Goal: Task Accomplishment & Management: Complete application form

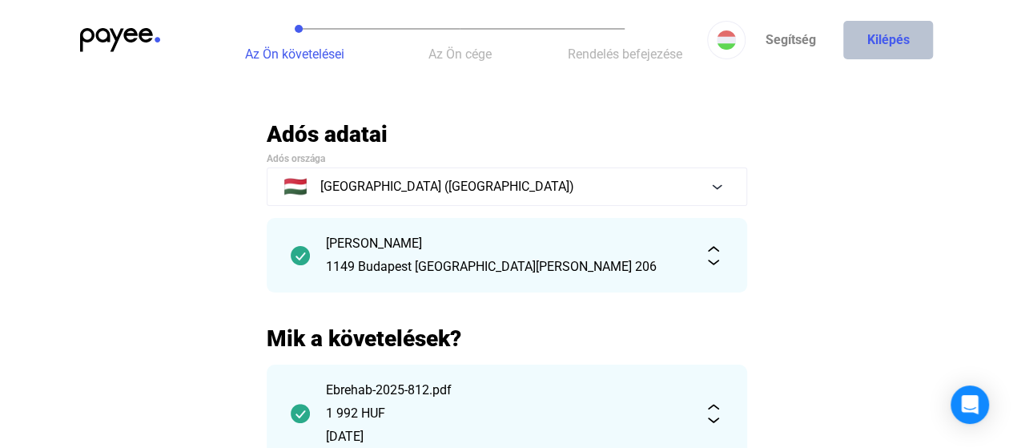
click at [890, 30] on button "Kilépés" at bounding box center [889, 40] width 90 height 38
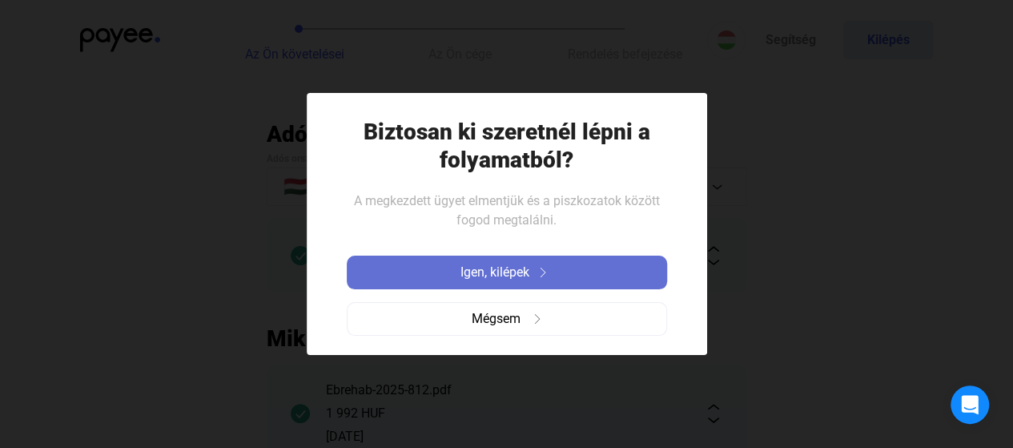
click at [522, 270] on span "Igen, kilépek" at bounding box center [495, 272] width 69 height 19
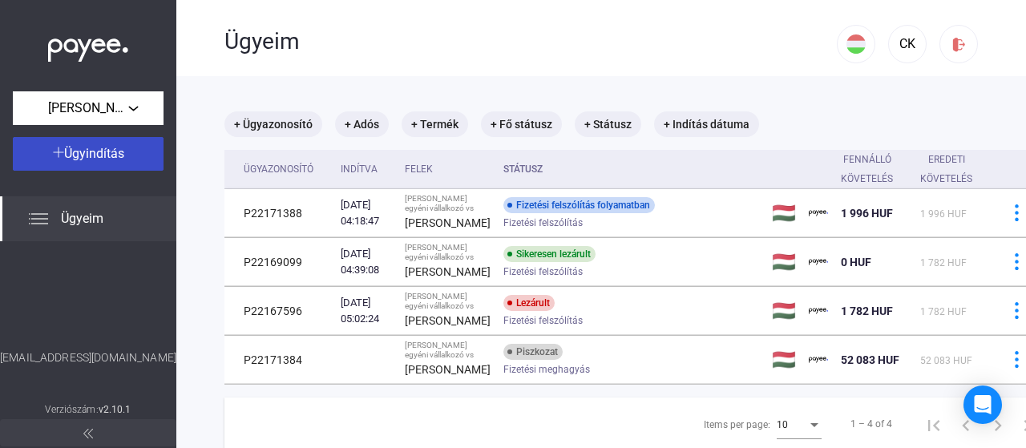
click at [112, 154] on span "Ügyindítás" at bounding box center [94, 153] width 60 height 15
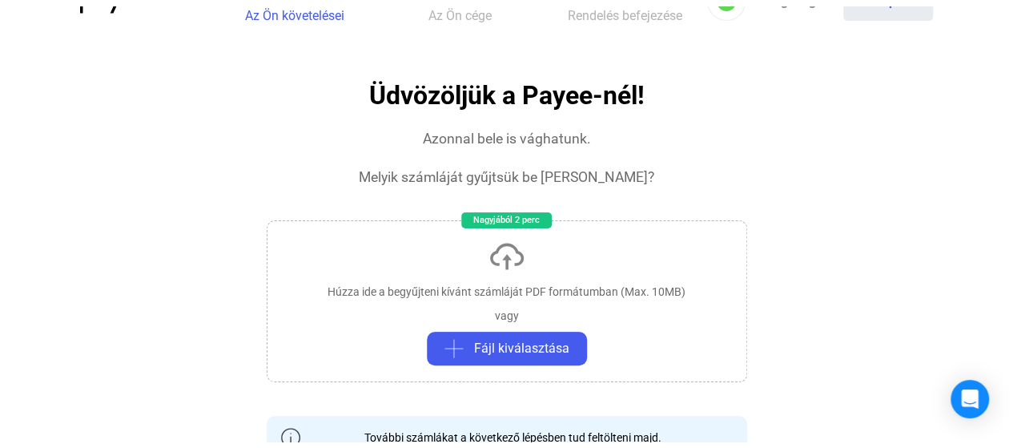
scroll to position [80, 0]
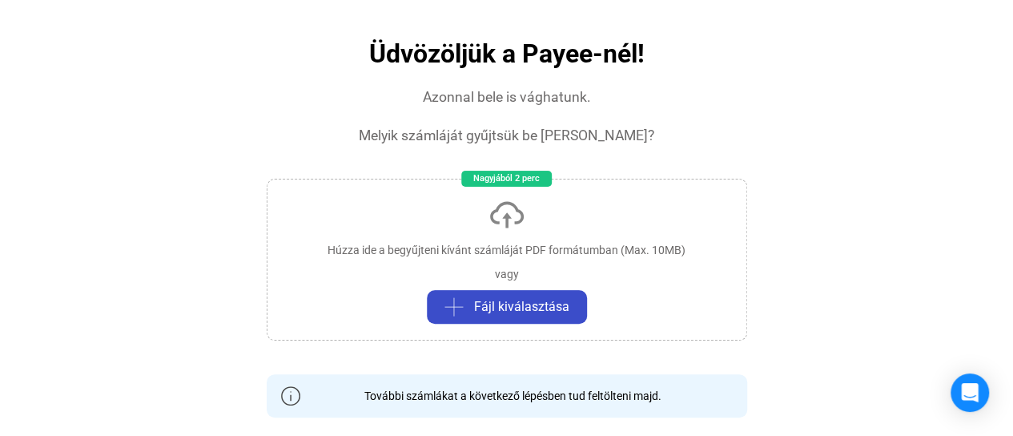
click at [534, 300] on span "Fájl kiválasztása" at bounding box center [521, 306] width 95 height 19
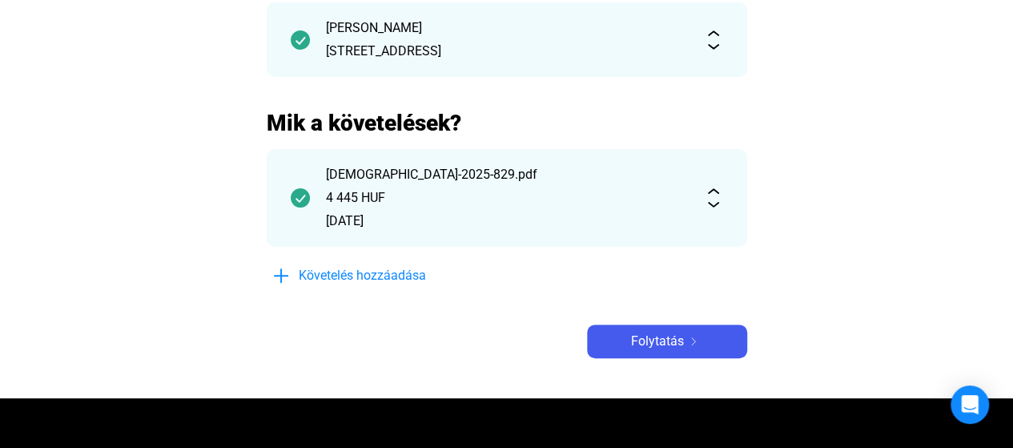
scroll to position [240, 0]
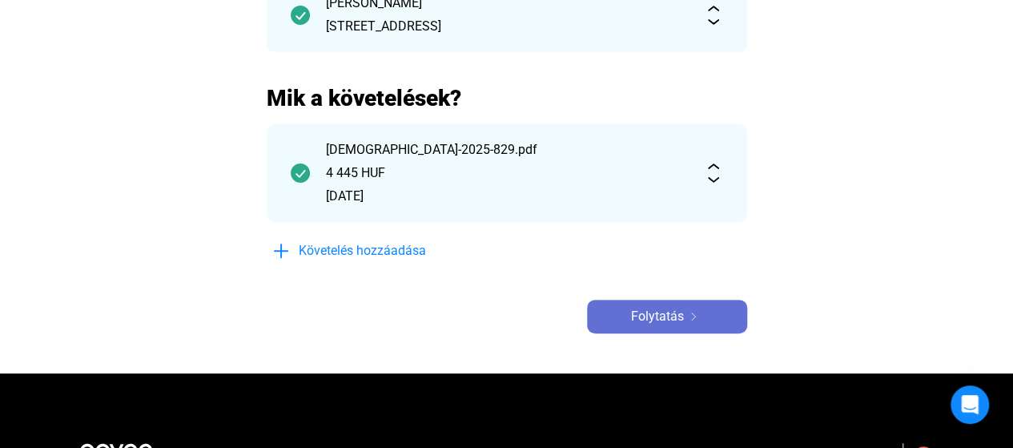
click at [641, 315] on span "Folytatás" at bounding box center [657, 316] width 53 height 19
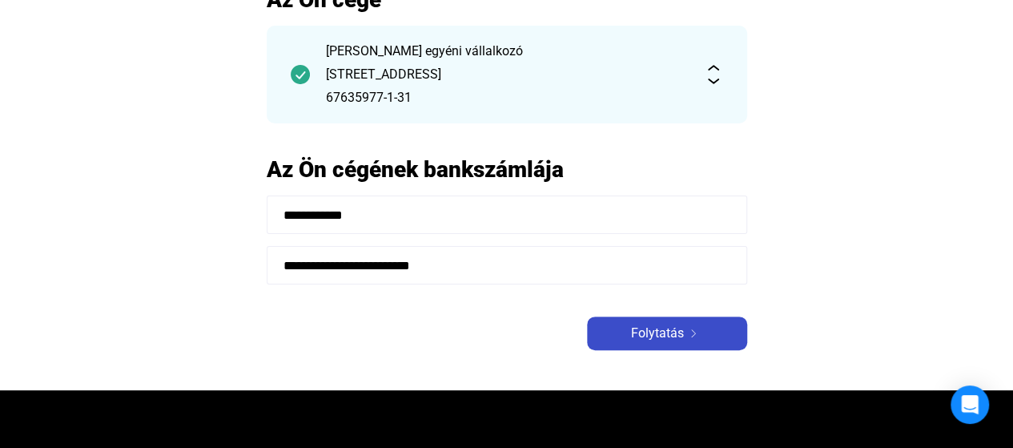
scroll to position [160, 0]
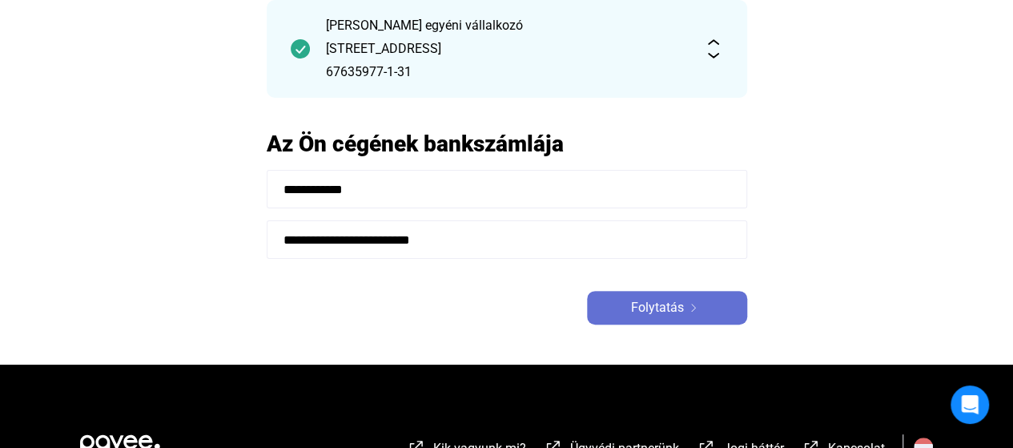
click at [641, 315] on span "Folytatás" at bounding box center [657, 307] width 53 height 19
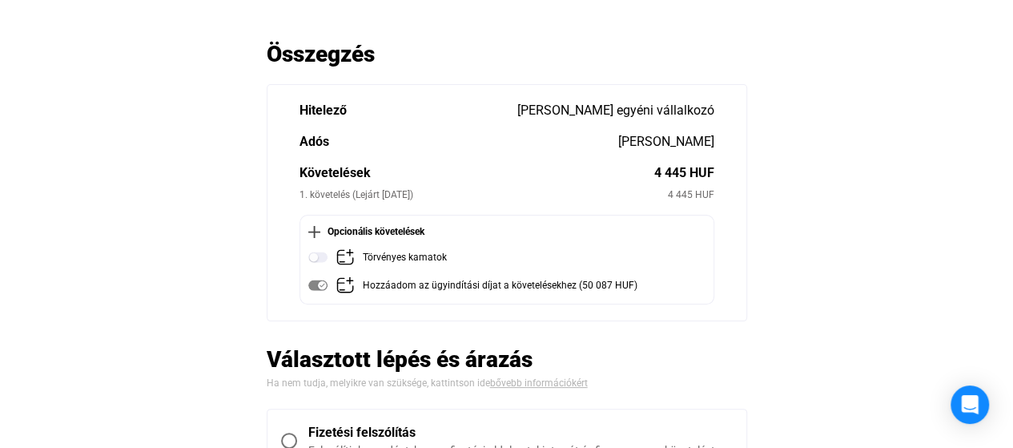
scroll to position [160, 0]
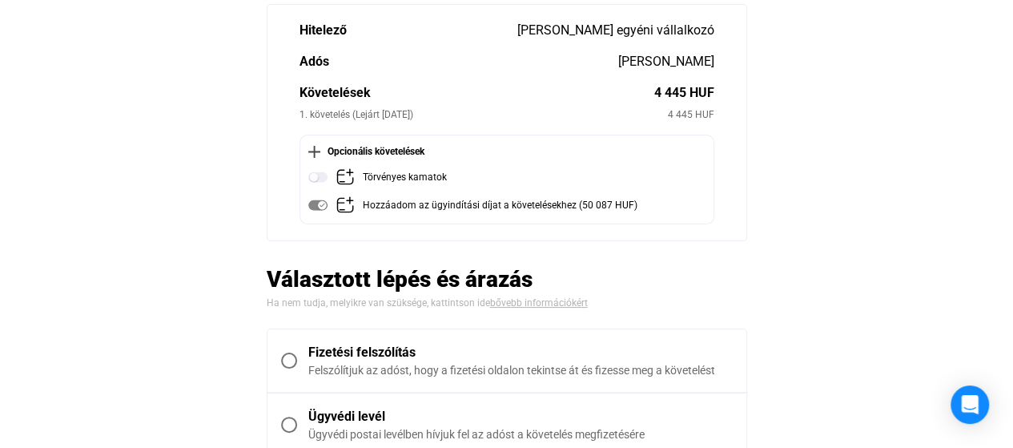
drag, startPoint x: 211, startPoint y: 196, endPoint x: 264, endPoint y: 195, distance: 52.9
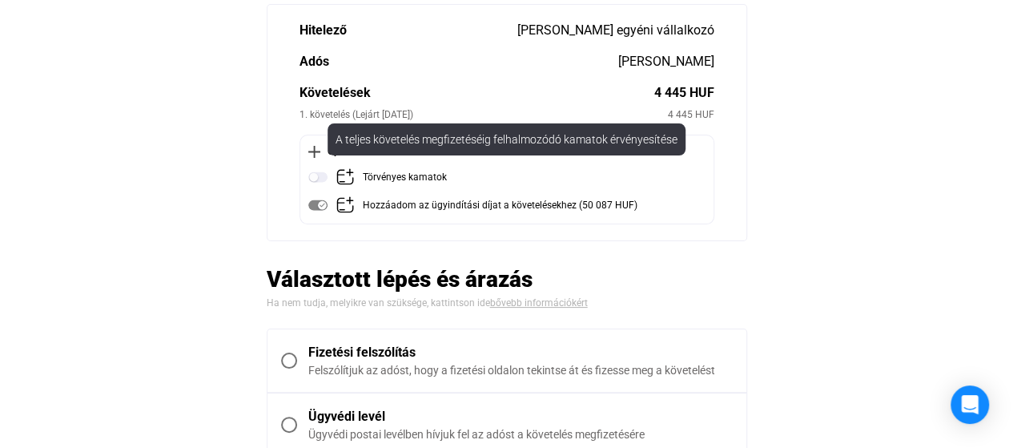
click at [324, 179] on img at bounding box center [317, 176] width 19 height 19
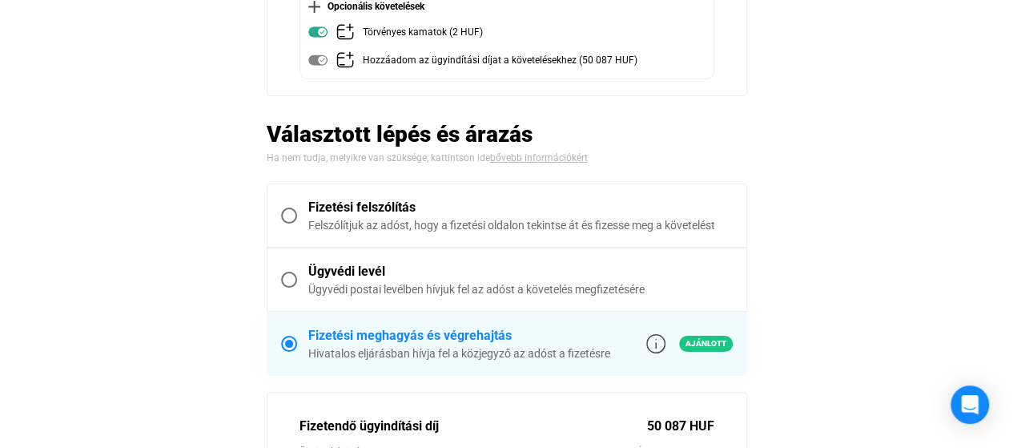
scroll to position [320, 0]
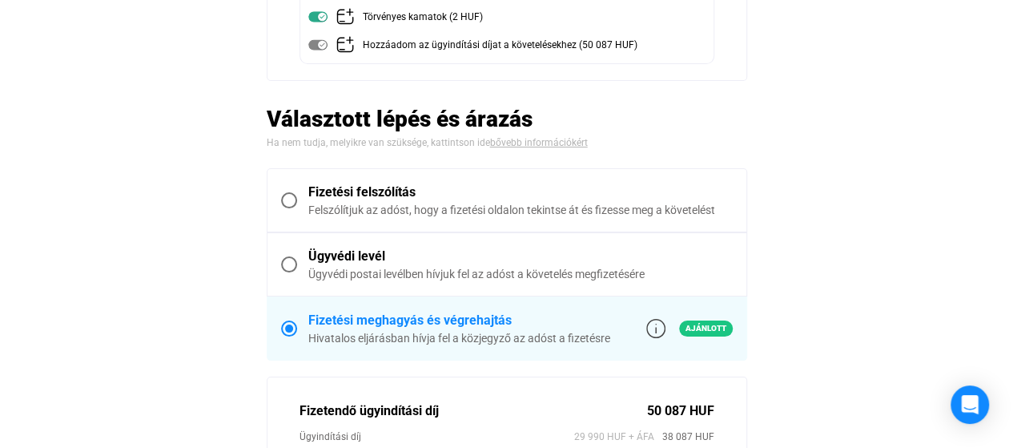
click at [286, 196] on span at bounding box center [289, 200] width 16 height 16
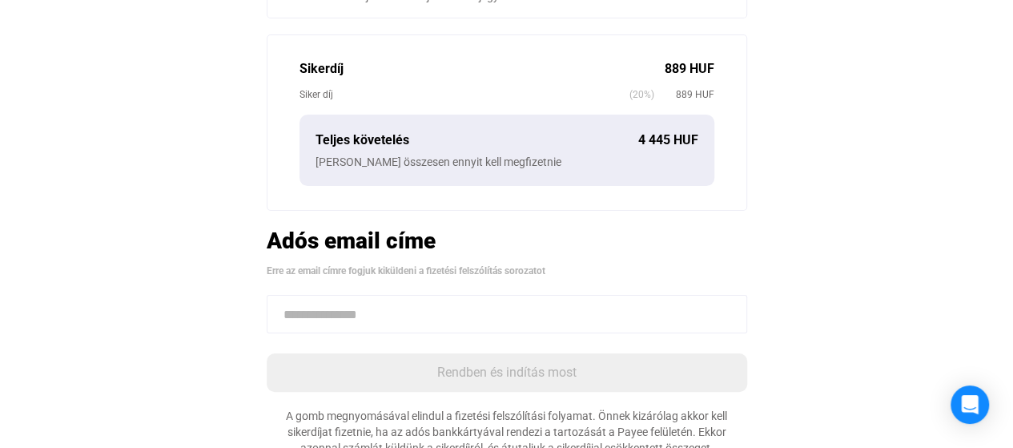
scroll to position [641, 0]
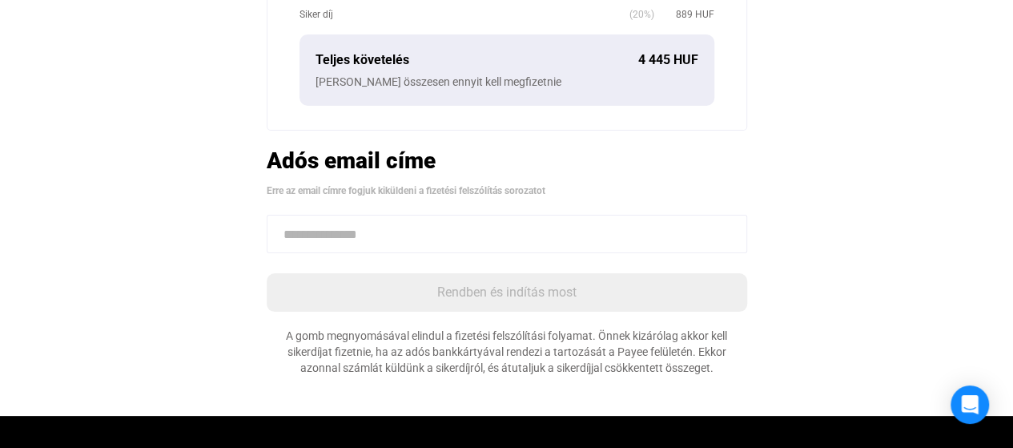
click at [330, 230] on input at bounding box center [507, 234] width 481 height 38
paste input "**********"
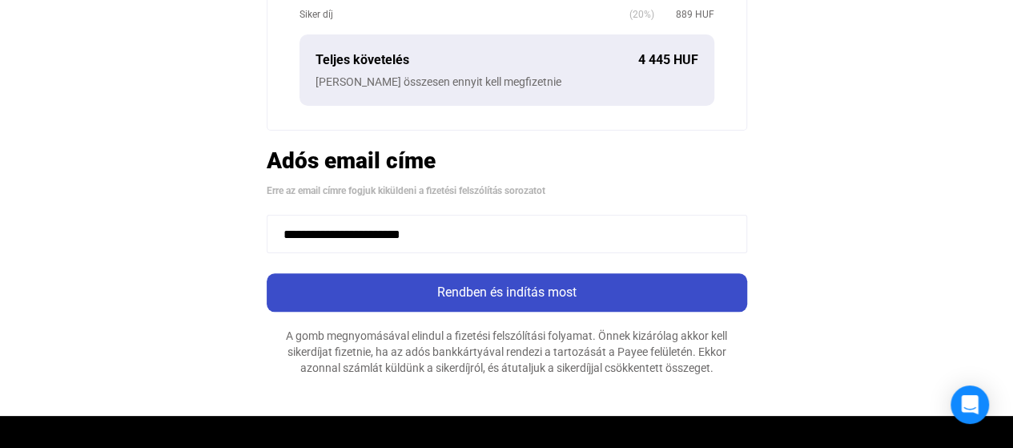
type input "**********"
click at [474, 289] on div "Rendben és indítás most" at bounding box center [507, 292] width 471 height 19
